Goal: Transaction & Acquisition: Purchase product/service

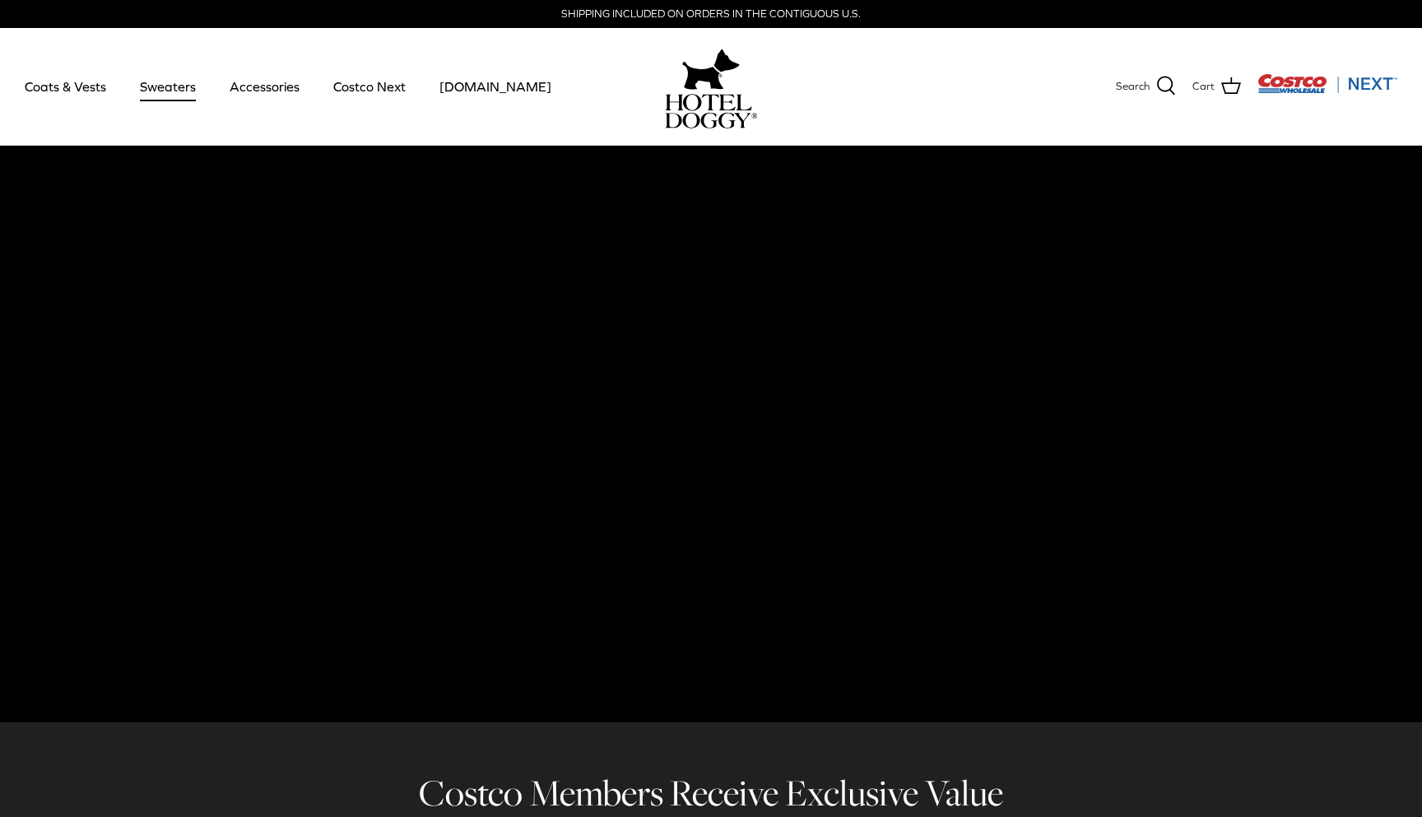
click at [153, 83] on link "Sweaters" at bounding box center [168, 86] width 86 height 56
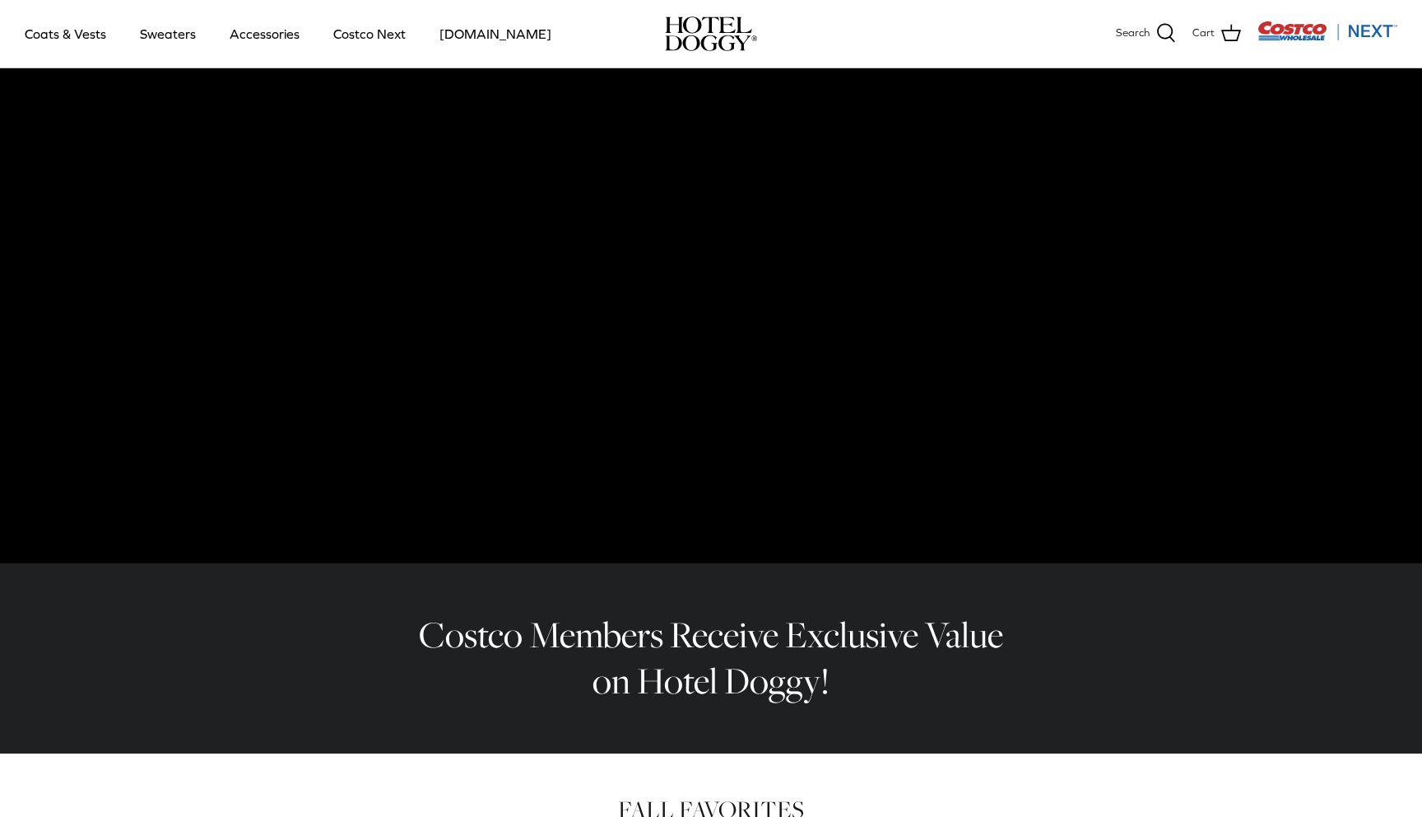
scroll to position [44, 0]
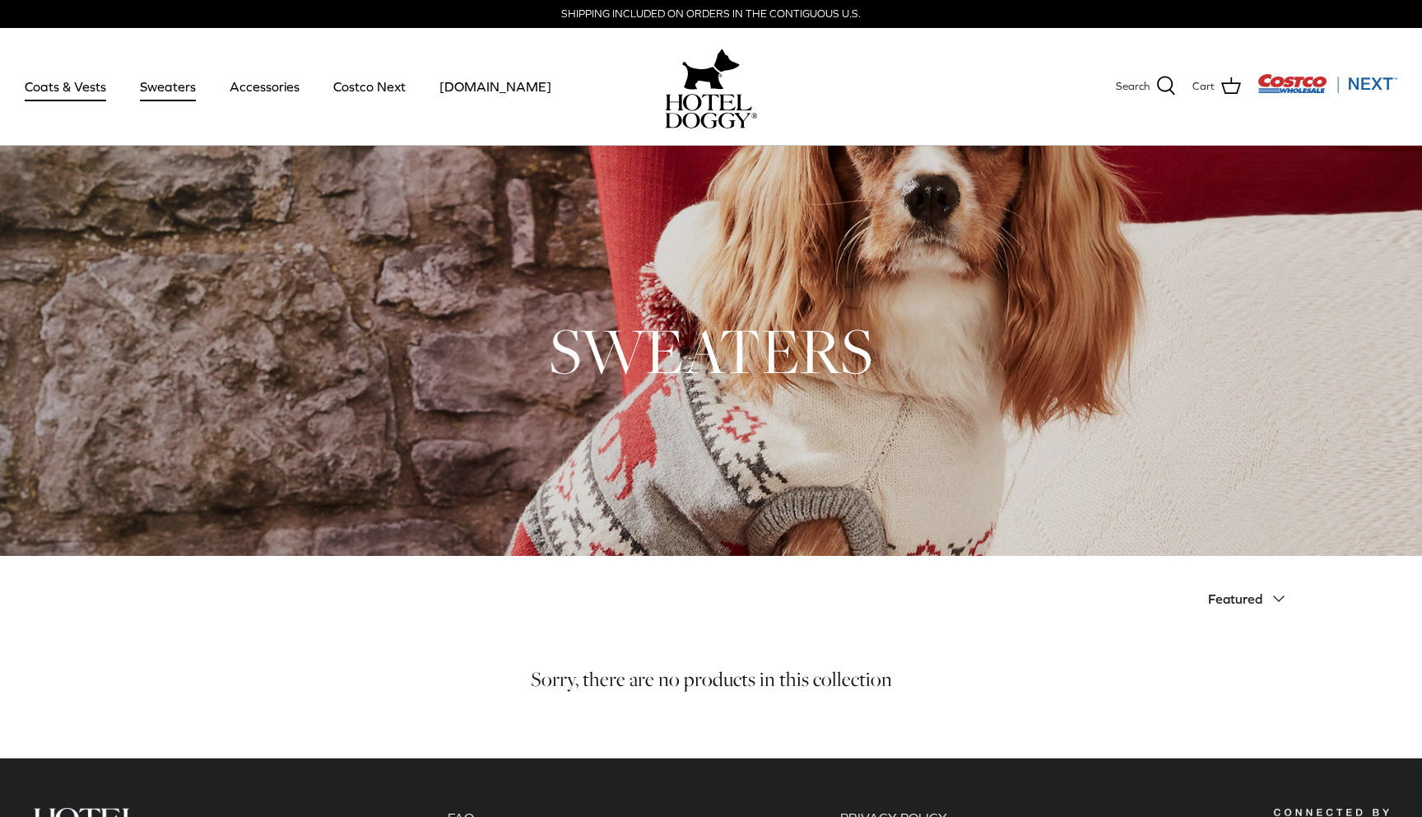
click at [87, 95] on link "Coats & Vests" at bounding box center [65, 86] width 111 height 56
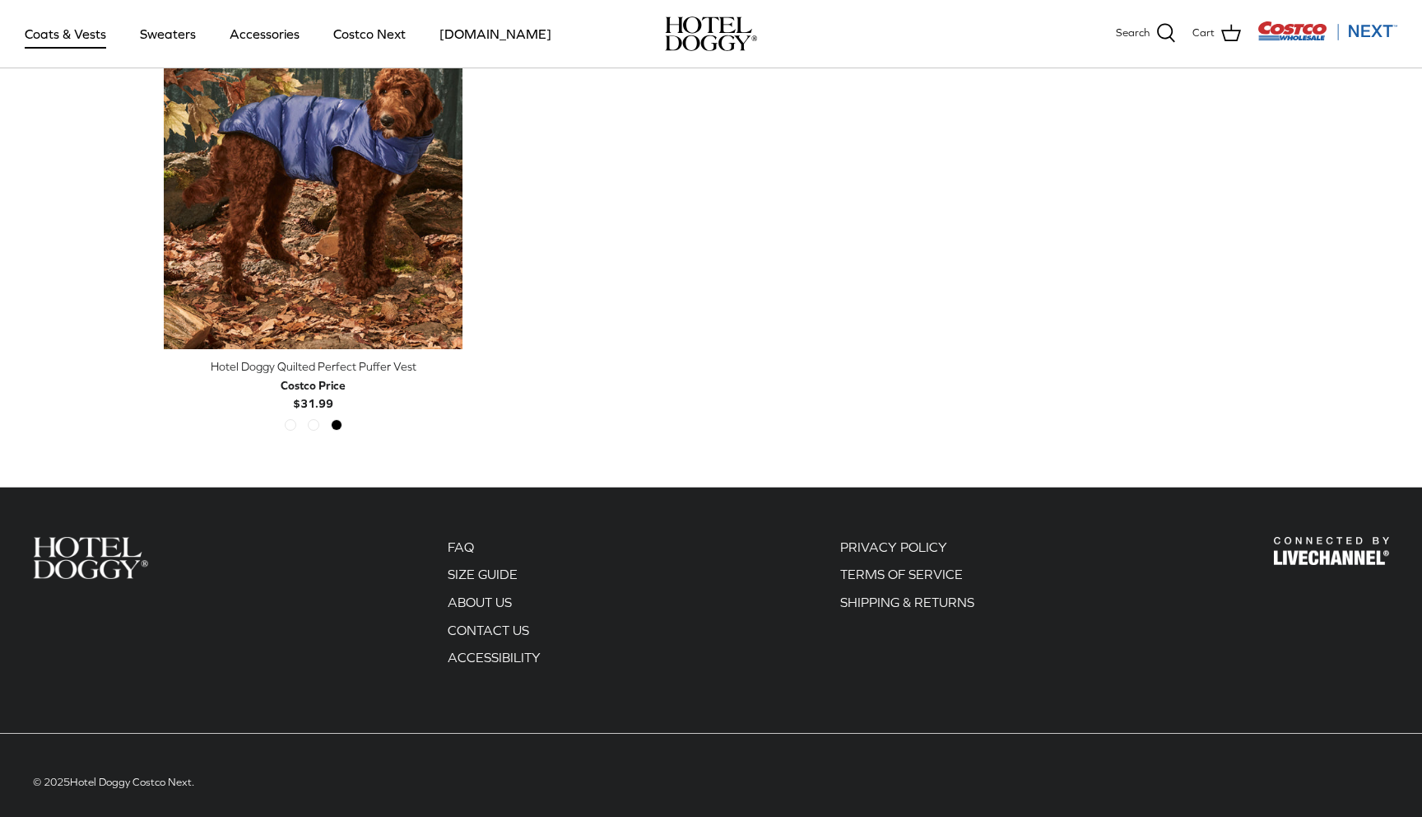
scroll to position [3052, 0]
